Goal: Task Accomplishment & Management: Use online tool/utility

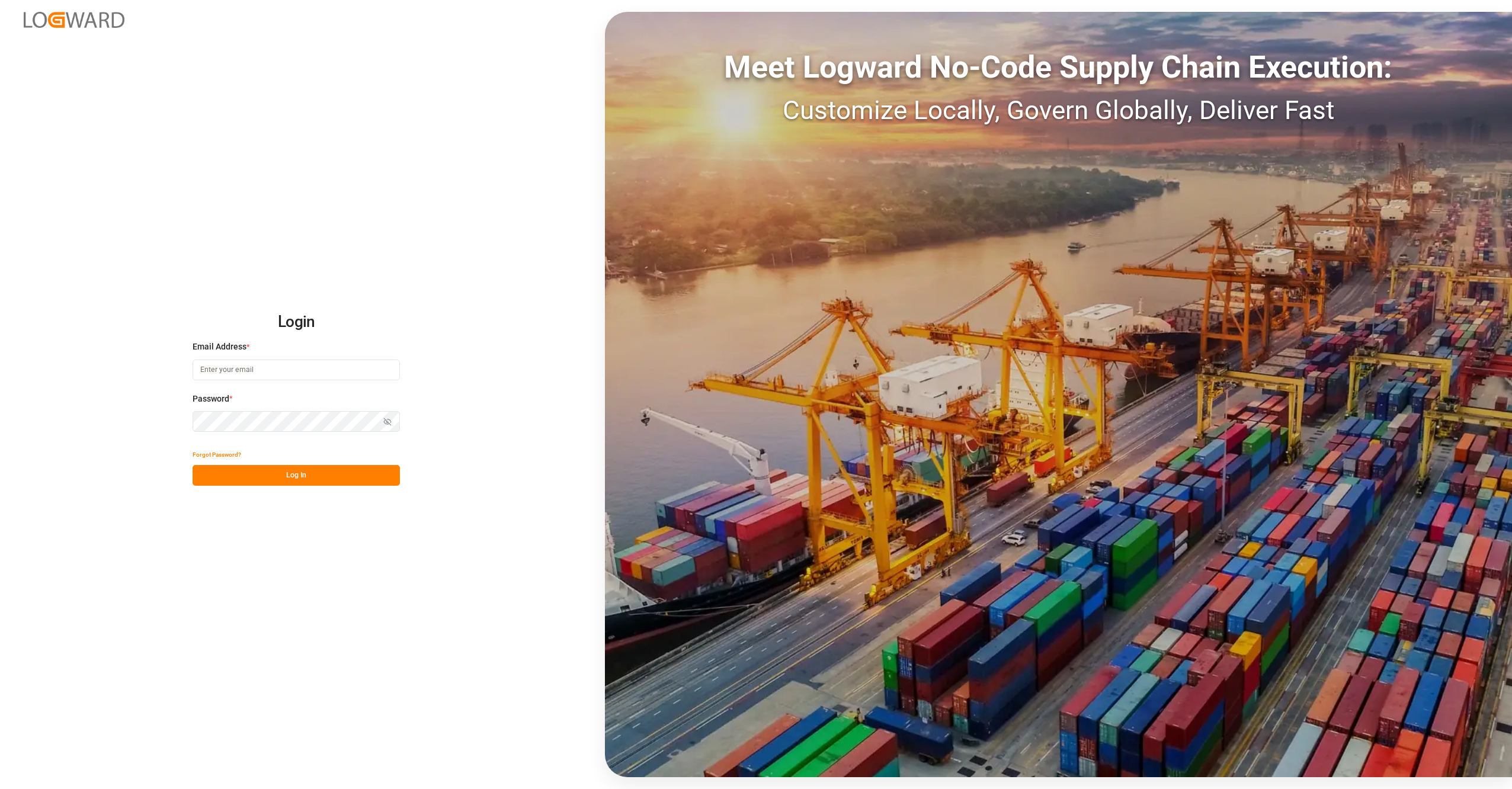
click at [202, 368] on input at bounding box center [297, 369] width 208 height 20
type input "[EMAIL_ADDRESS][DOMAIN_NAME]"
click at [229, 481] on button "Log In" at bounding box center [297, 475] width 208 height 20
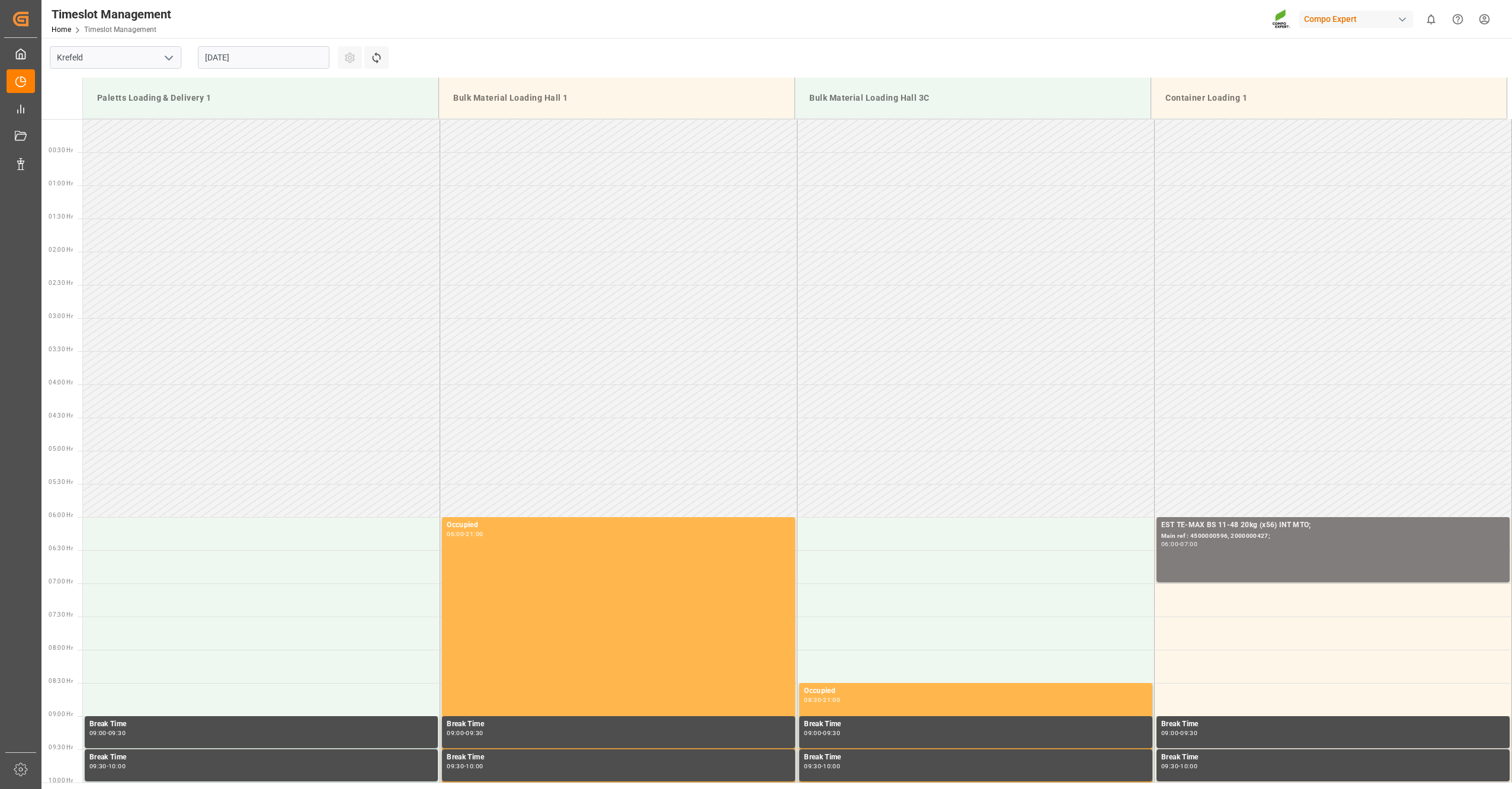
scroll to position [722, 0]
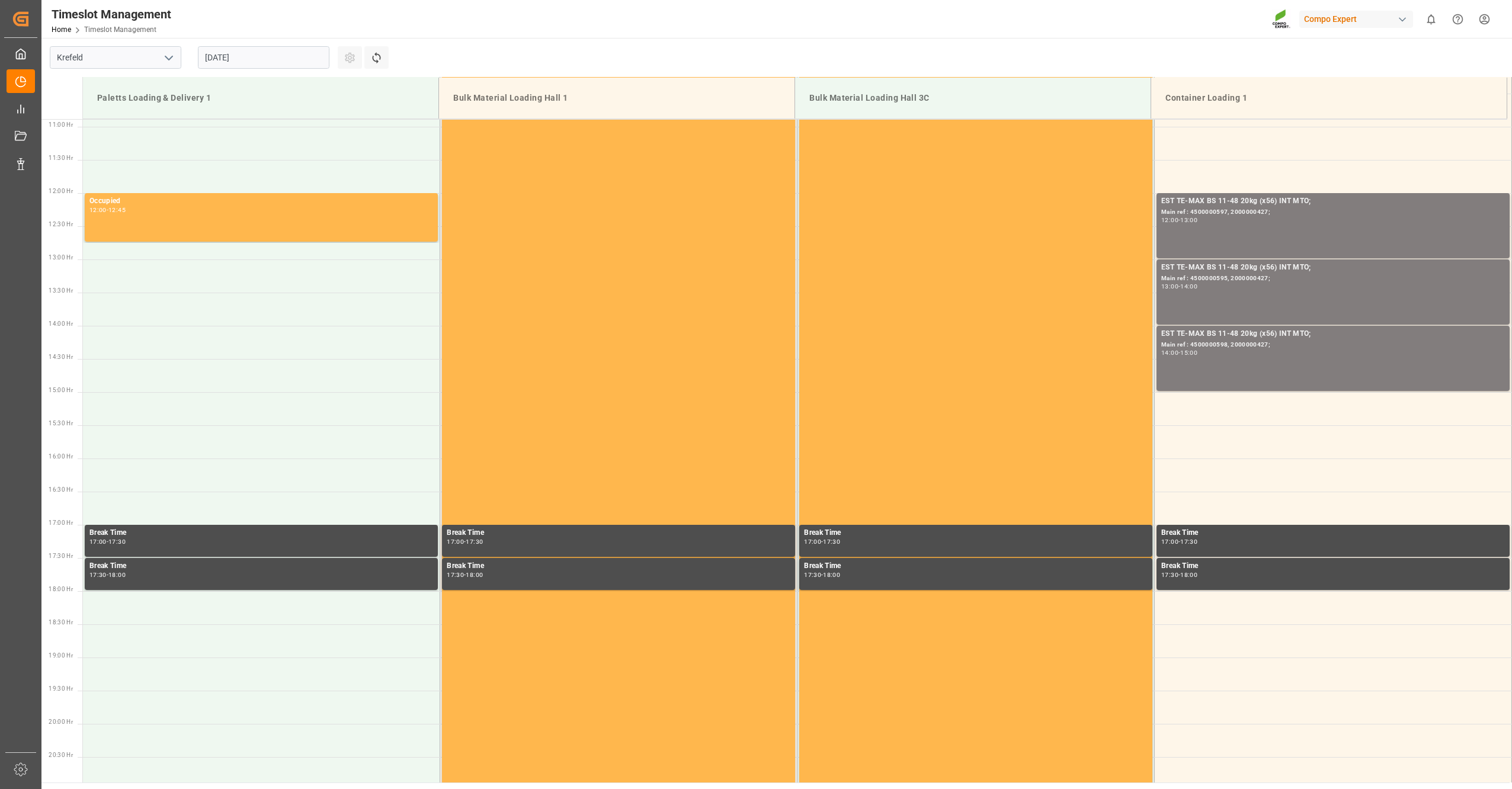
click at [282, 61] on input "[DATE]" at bounding box center [264, 57] width 131 height 22
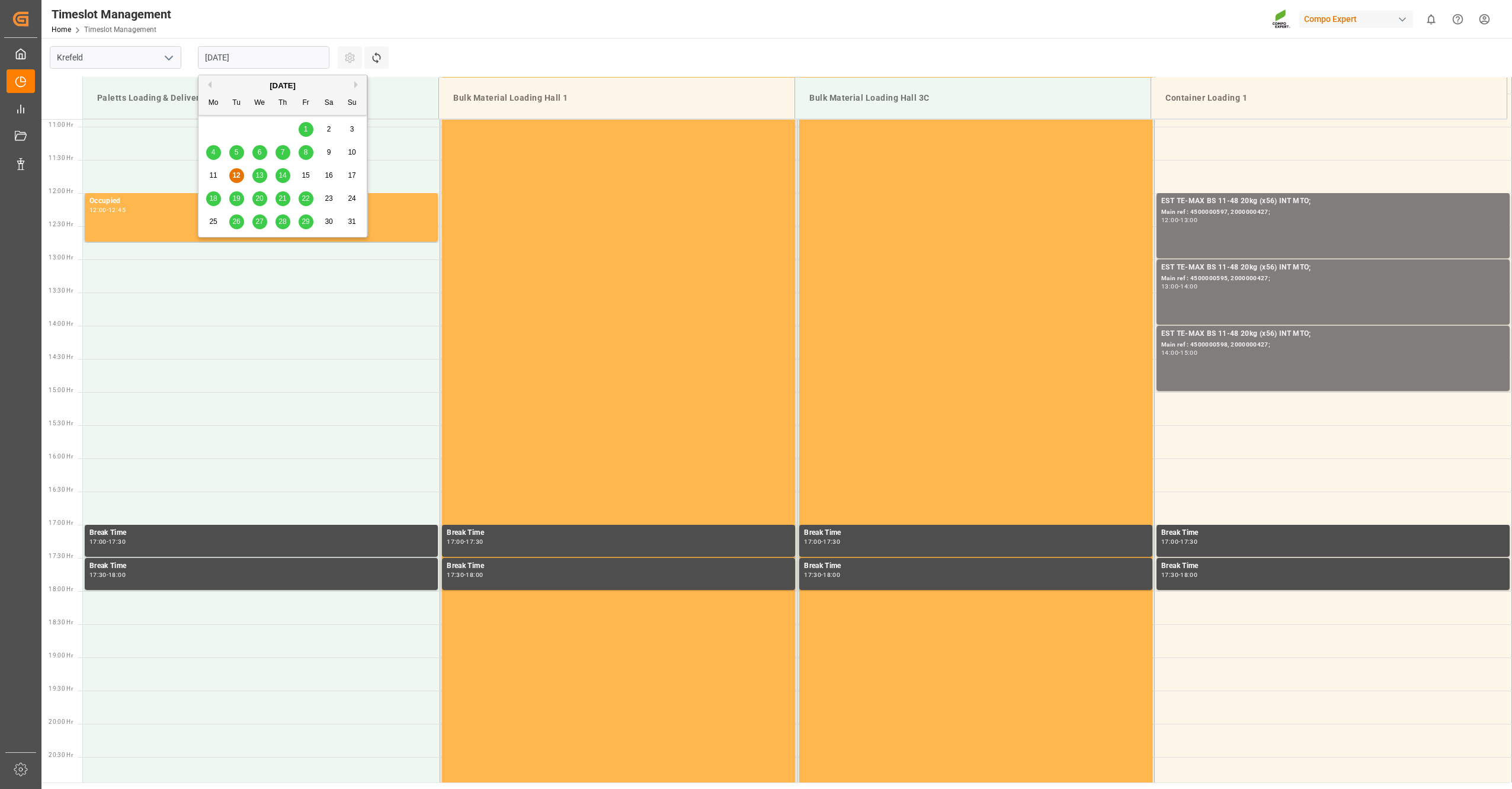
click at [308, 178] on span "15" at bounding box center [305, 175] width 8 height 8
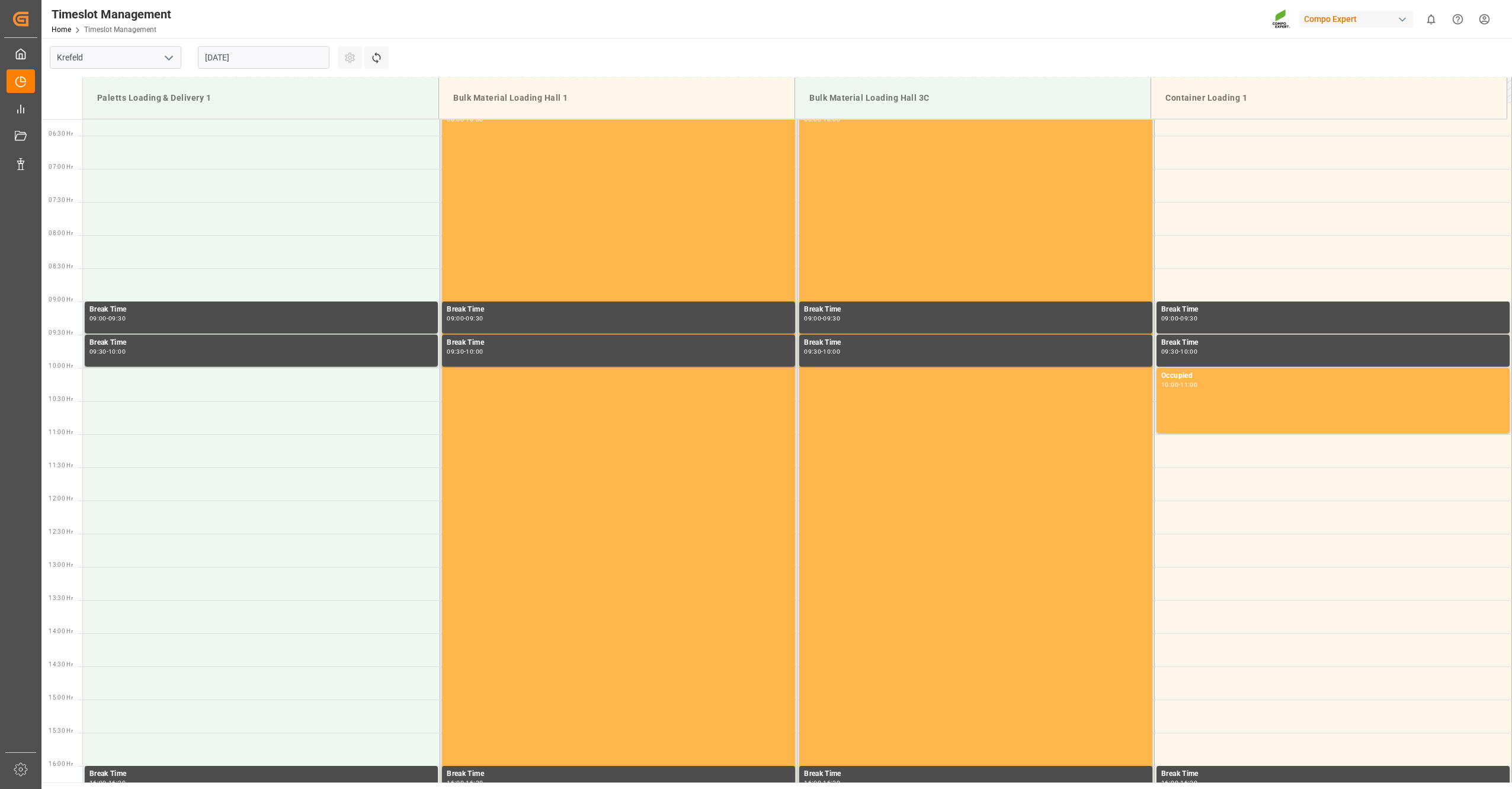
scroll to position [651, 0]
